Goal: Information Seeking & Learning: Learn about a topic

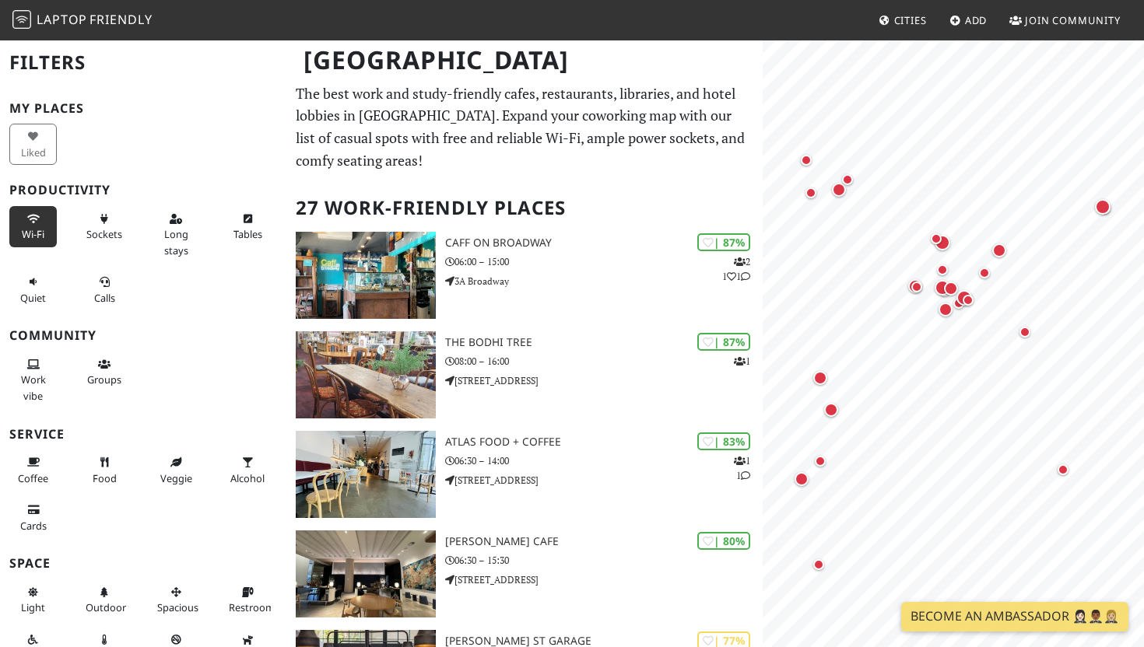
click at [36, 233] on span "Wi-Fi" at bounding box center [33, 234] width 23 height 14
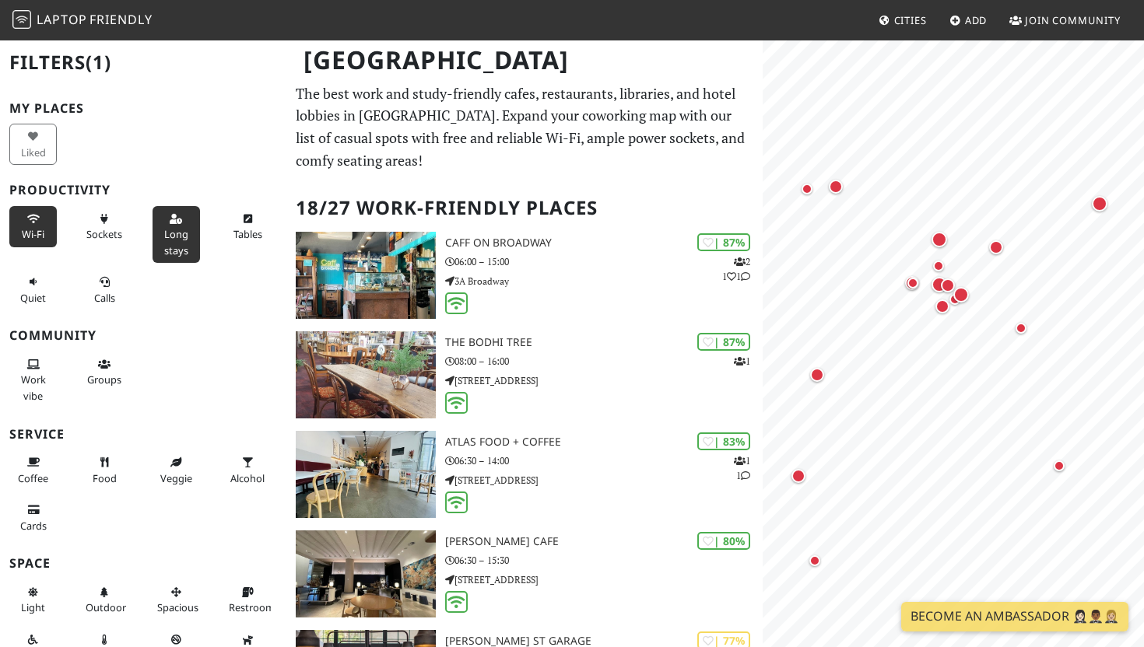
click at [171, 226] on button "Long stays" at bounding box center [175, 234] width 47 height 57
click at [37, 380] on span "Work vibe" at bounding box center [33, 388] width 25 height 30
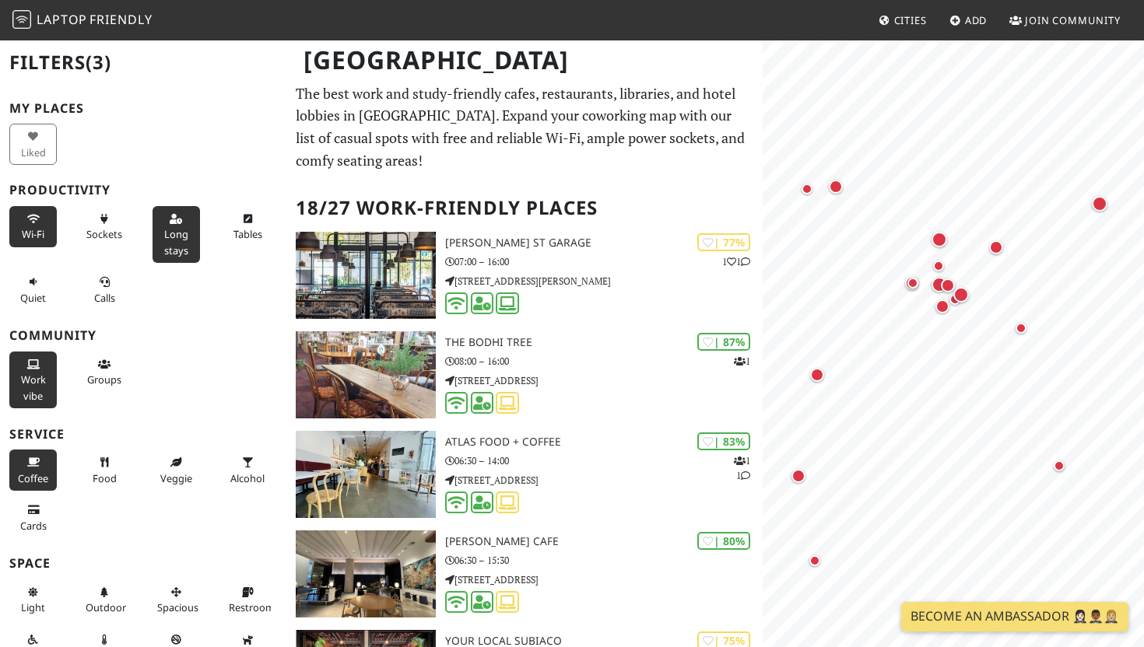
click at [28, 465] on icon at bounding box center [33, 463] width 12 height 10
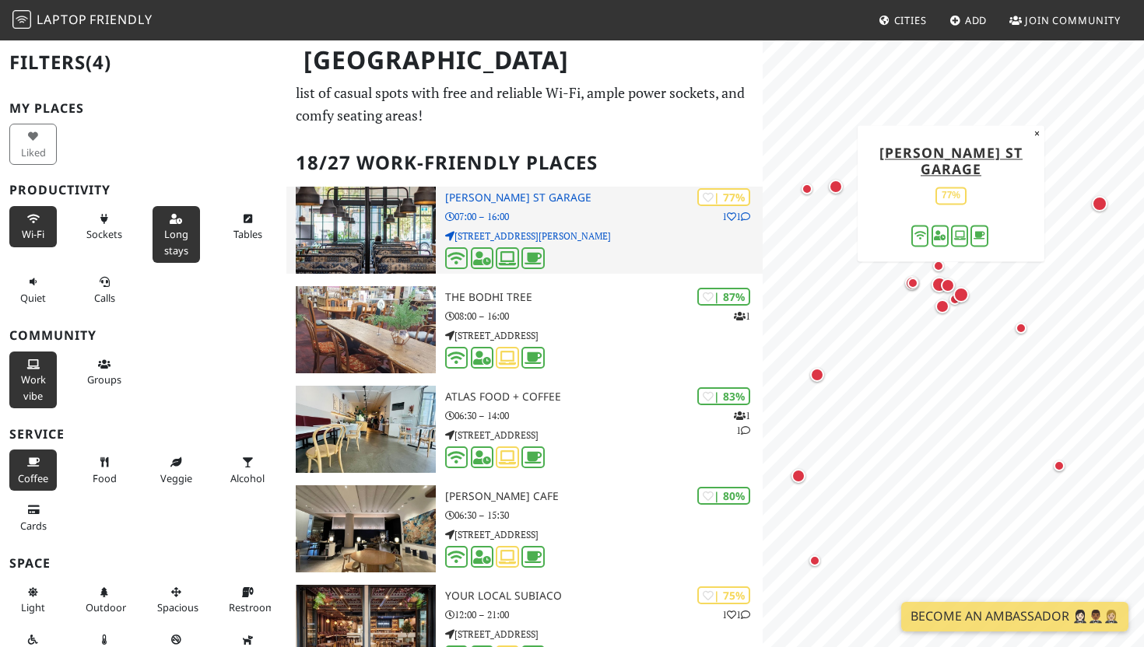
scroll to position [42, 0]
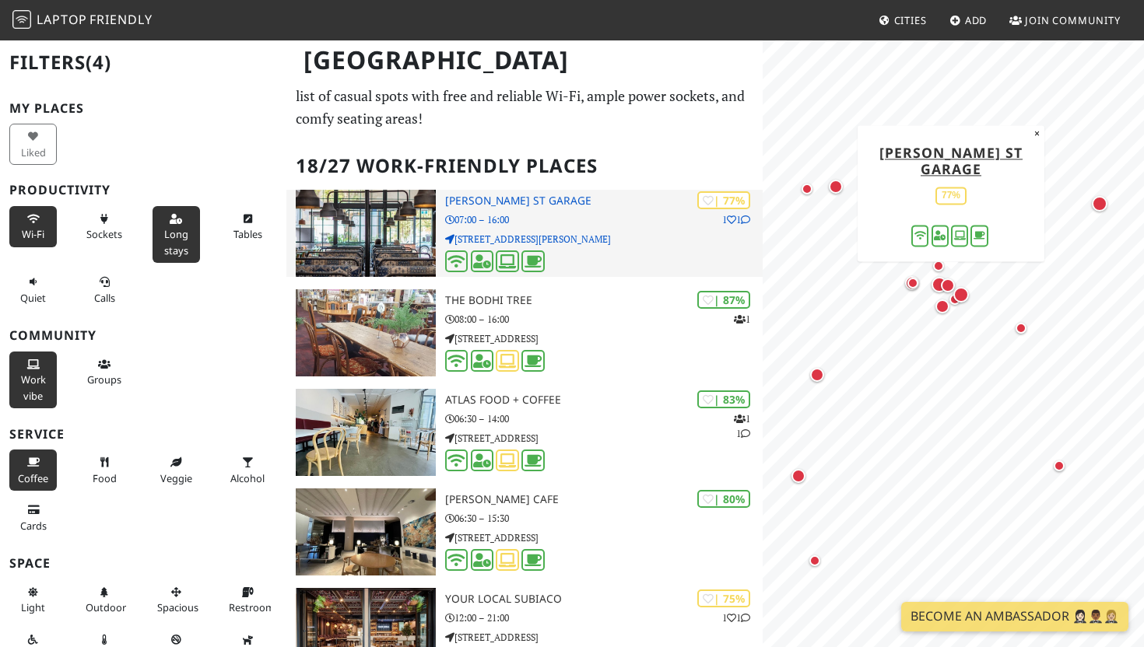
click at [405, 232] on img at bounding box center [366, 233] width 140 height 87
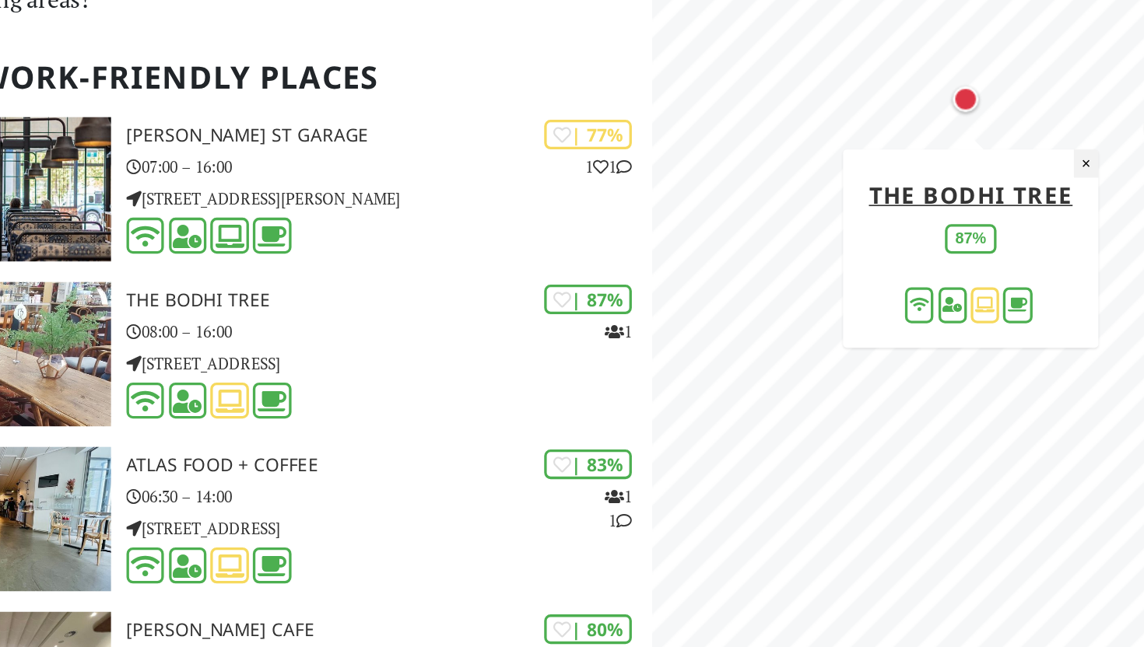
click at [1019, 222] on button "×" at bounding box center [1024, 217] width 15 height 17
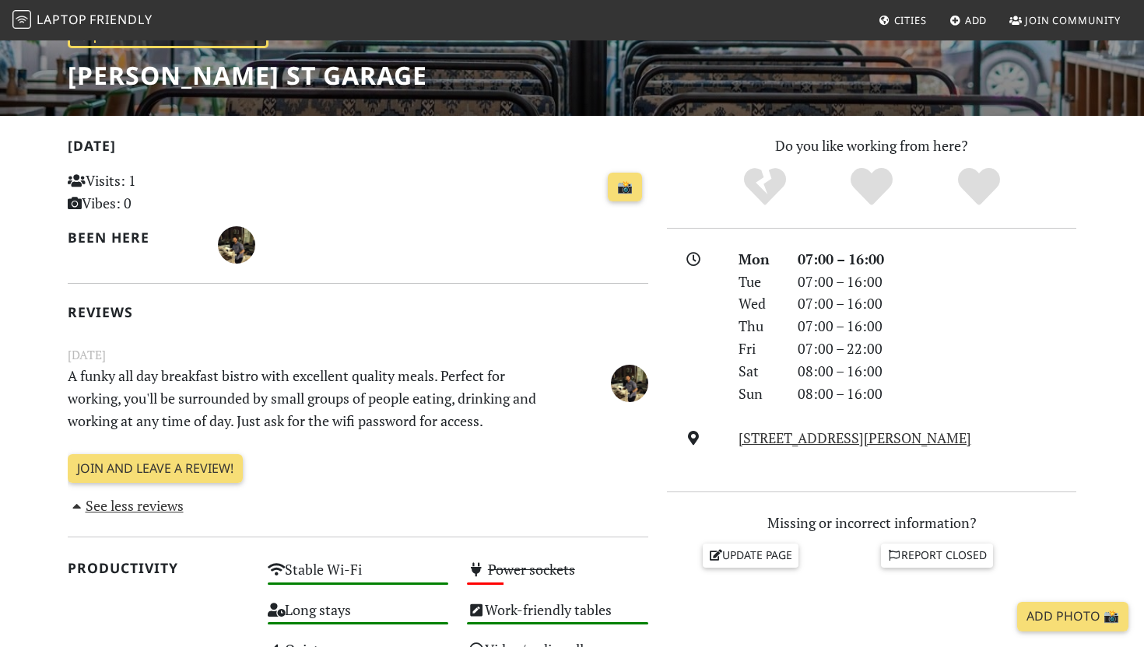
scroll to position [38, 0]
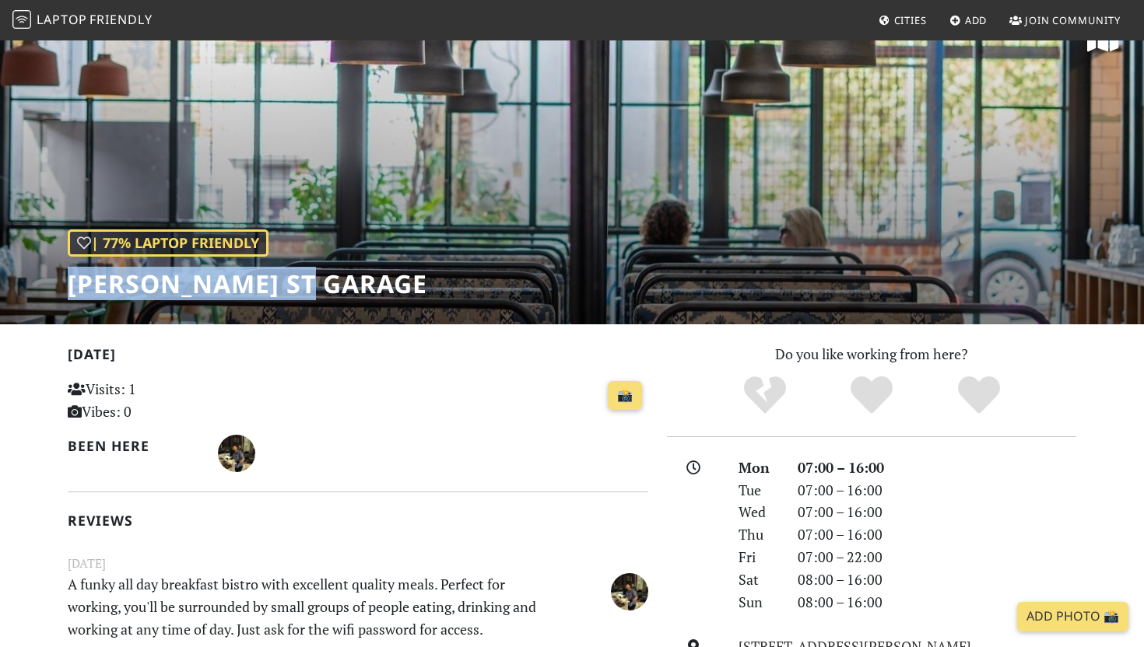
drag, startPoint x: 54, startPoint y: 285, endPoint x: 330, endPoint y: 282, distance: 275.4
click at [330, 282] on div "| 77% Laptop Friendly [PERSON_NAME] St Garage" at bounding box center [572, 163] width 1144 height 324
copy h1 "[PERSON_NAME] St Garage"
